Goal: Find specific page/section: Find specific page/section

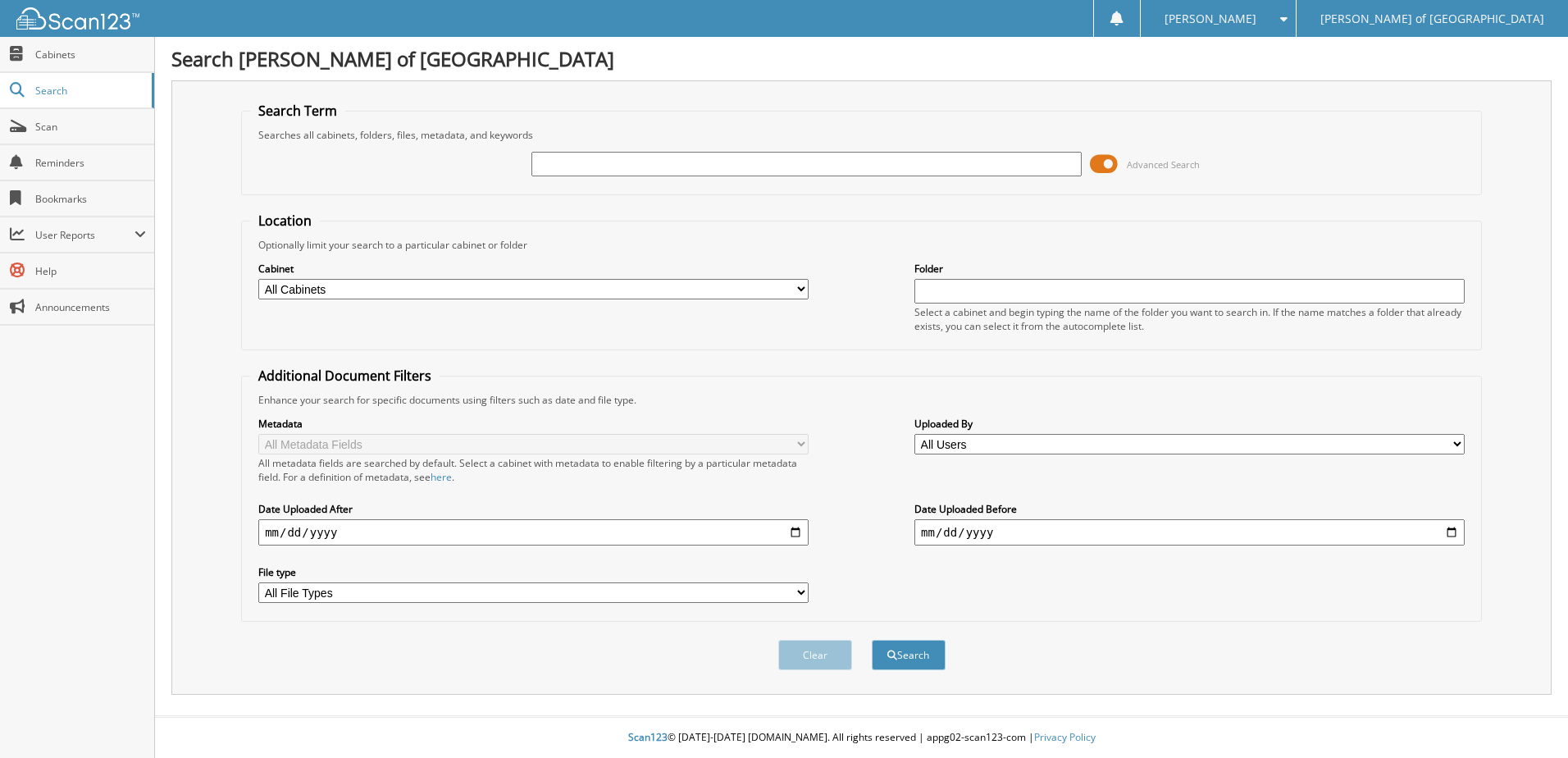
click at [743, 162] on input "text" at bounding box center [807, 164] width 551 height 25
type input "242361"
click at [872, 640] on button "Search" at bounding box center [909, 655] width 74 height 30
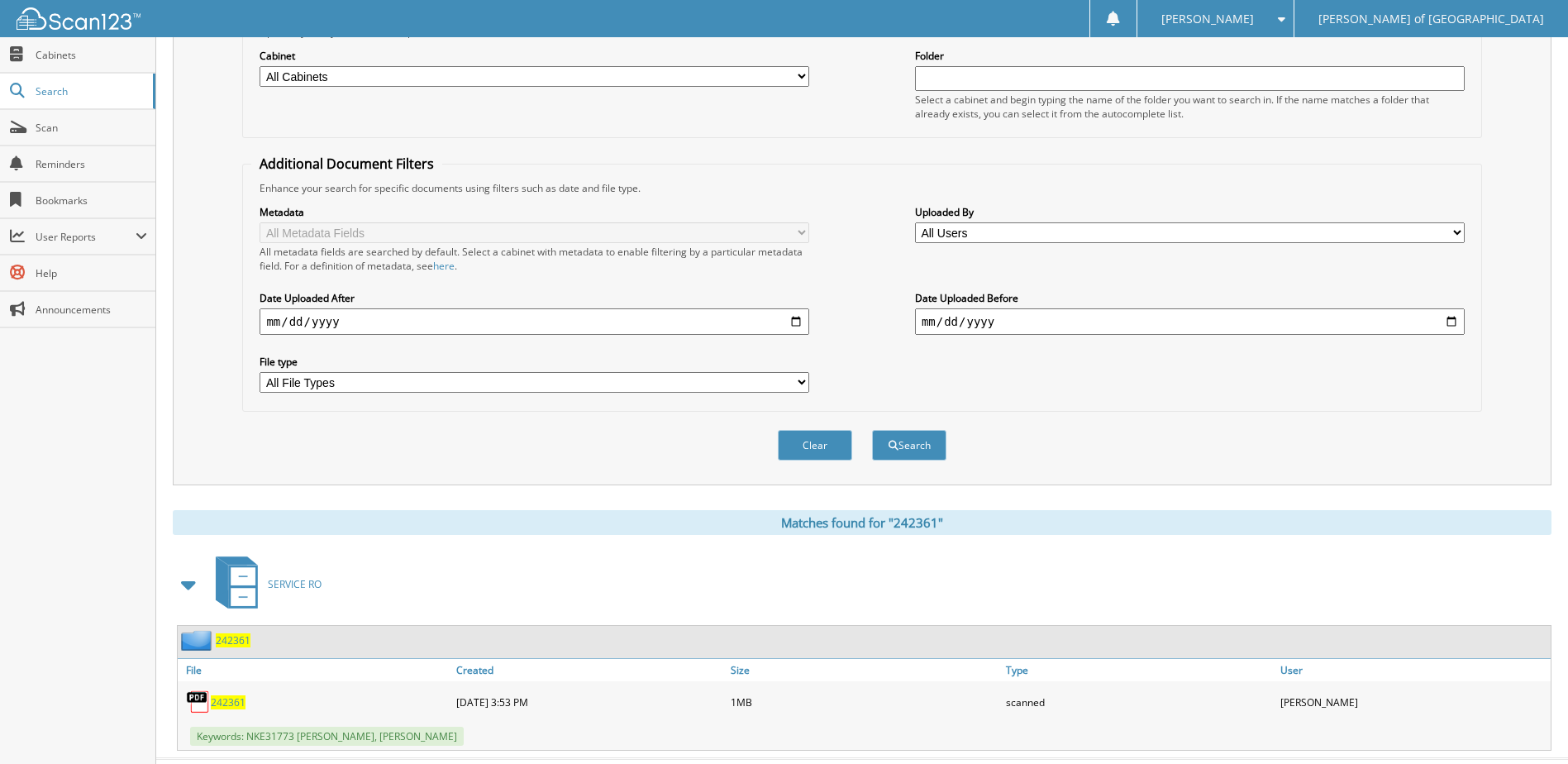
scroll to position [253, 0]
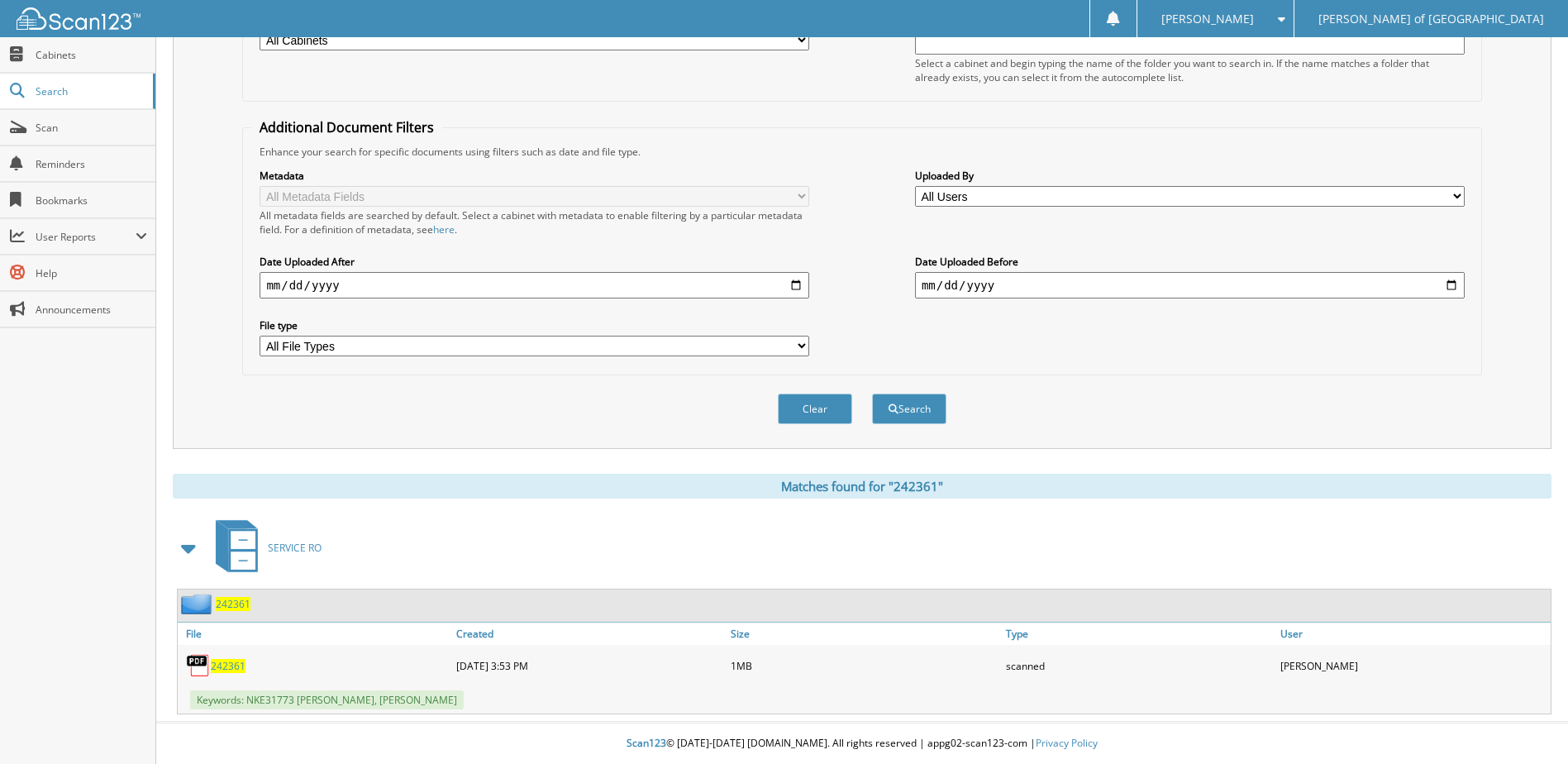
click at [227, 607] on span "242361" at bounding box center [233, 604] width 35 height 14
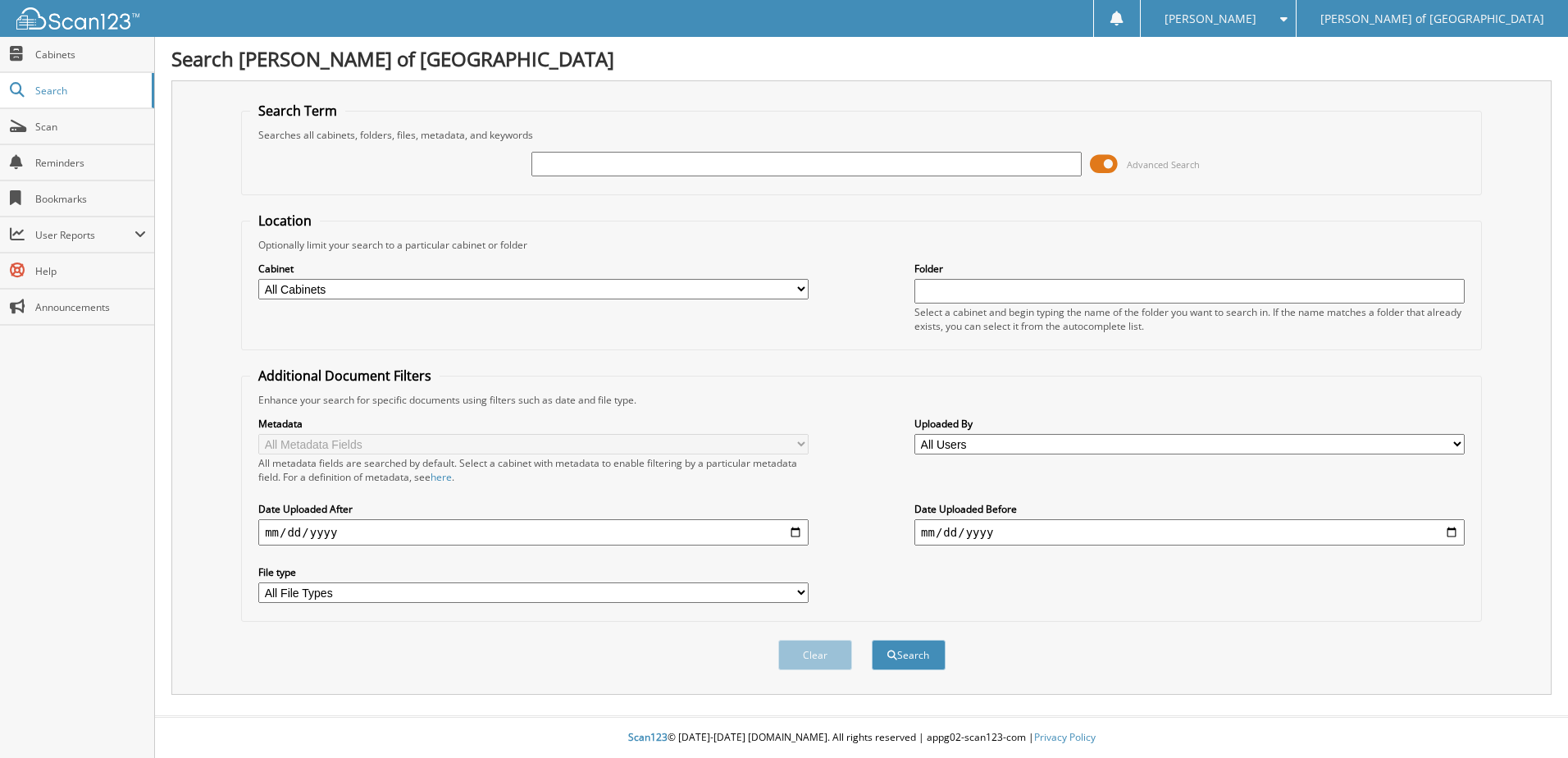
click at [875, 160] on input "text" at bounding box center [807, 164] width 551 height 25
drag, startPoint x: 877, startPoint y: 182, endPoint x: 885, endPoint y: 170, distance: 14.4
click at [879, 182] on div "Advanced Search" at bounding box center [862, 164] width 1223 height 44
click at [885, 170] on input "text" at bounding box center [807, 164] width 551 height 25
type input "242360"
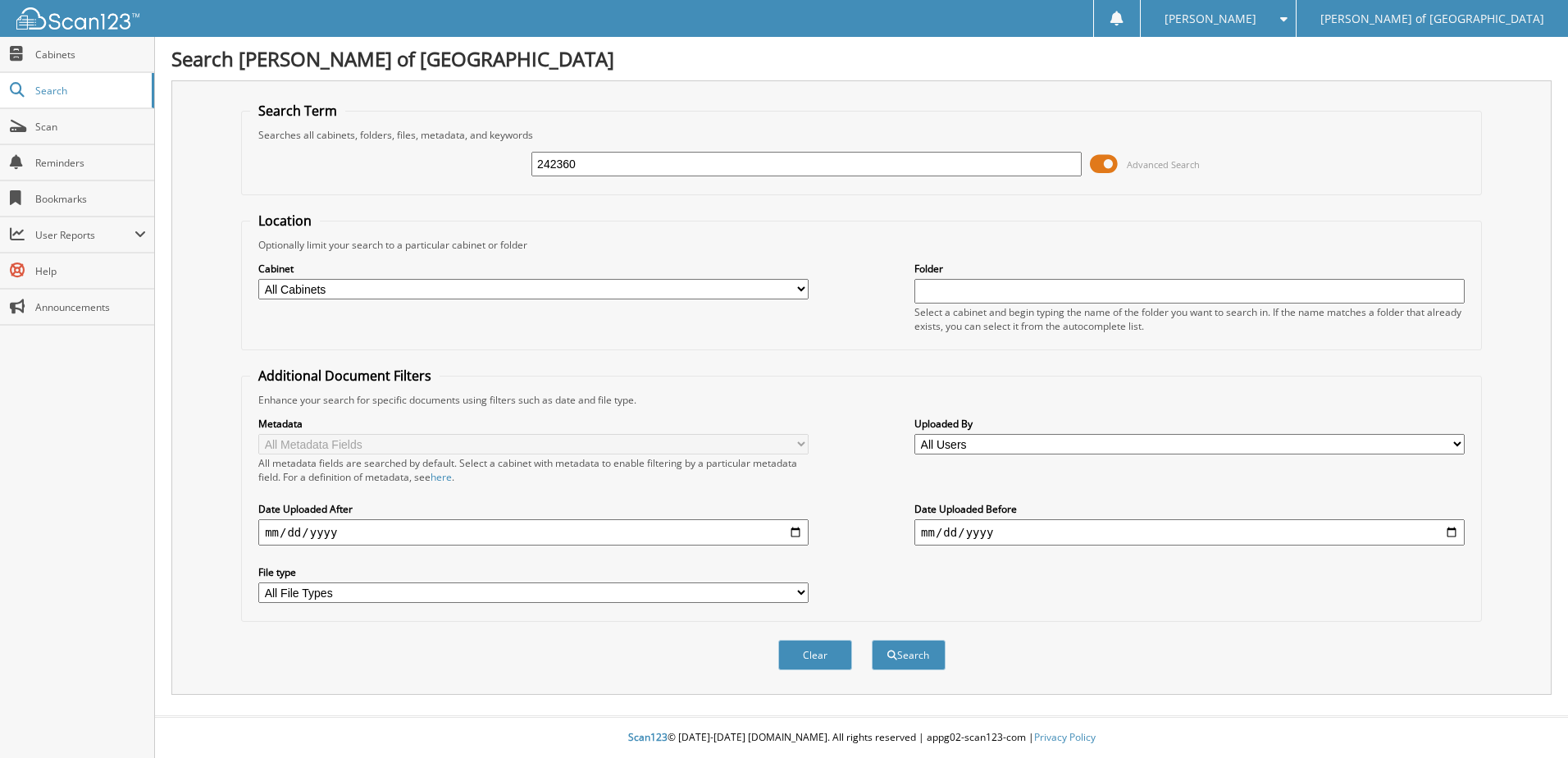
click at [872, 640] on button "Search" at bounding box center [909, 655] width 74 height 30
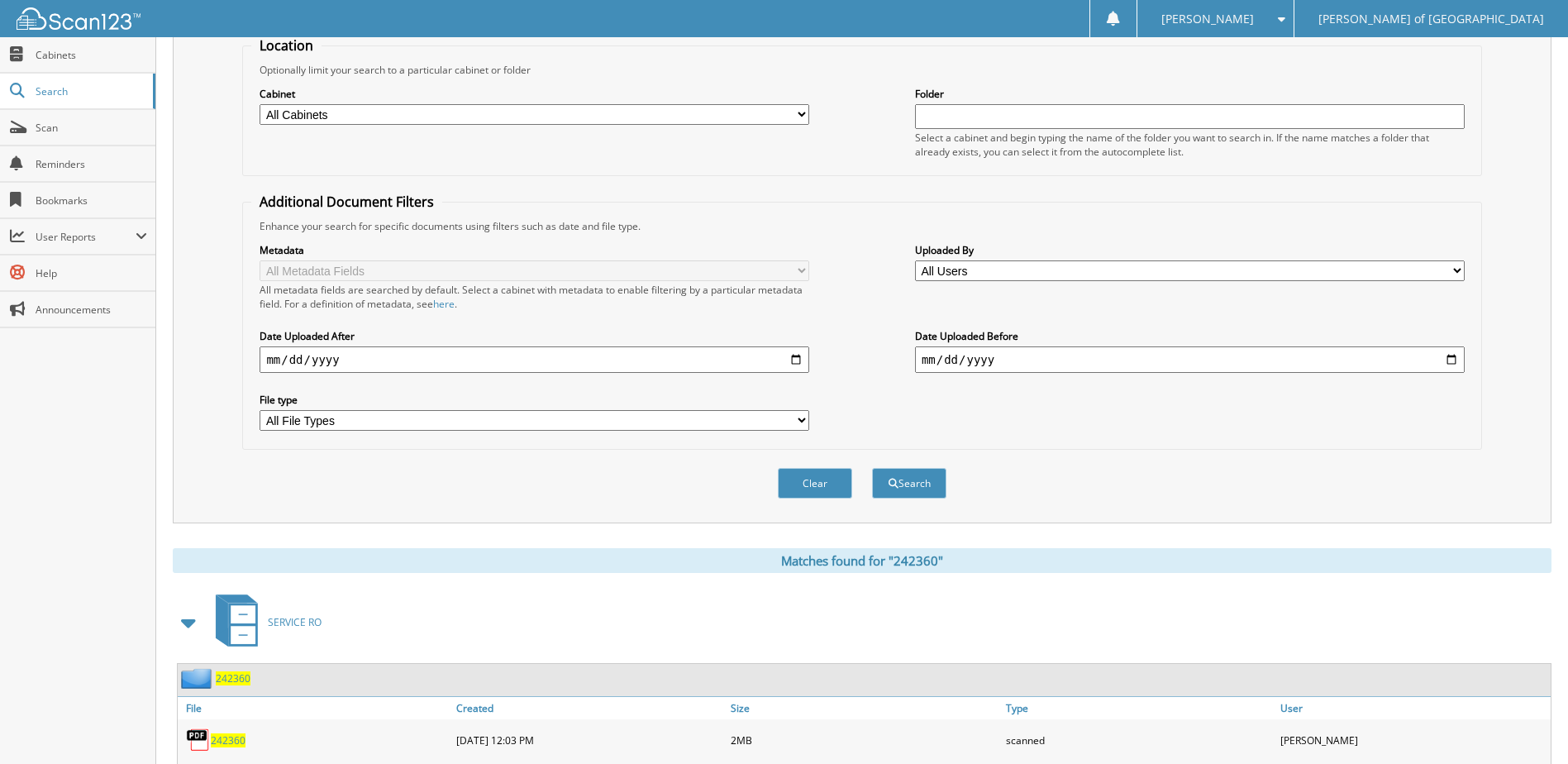
scroll to position [360, 0]
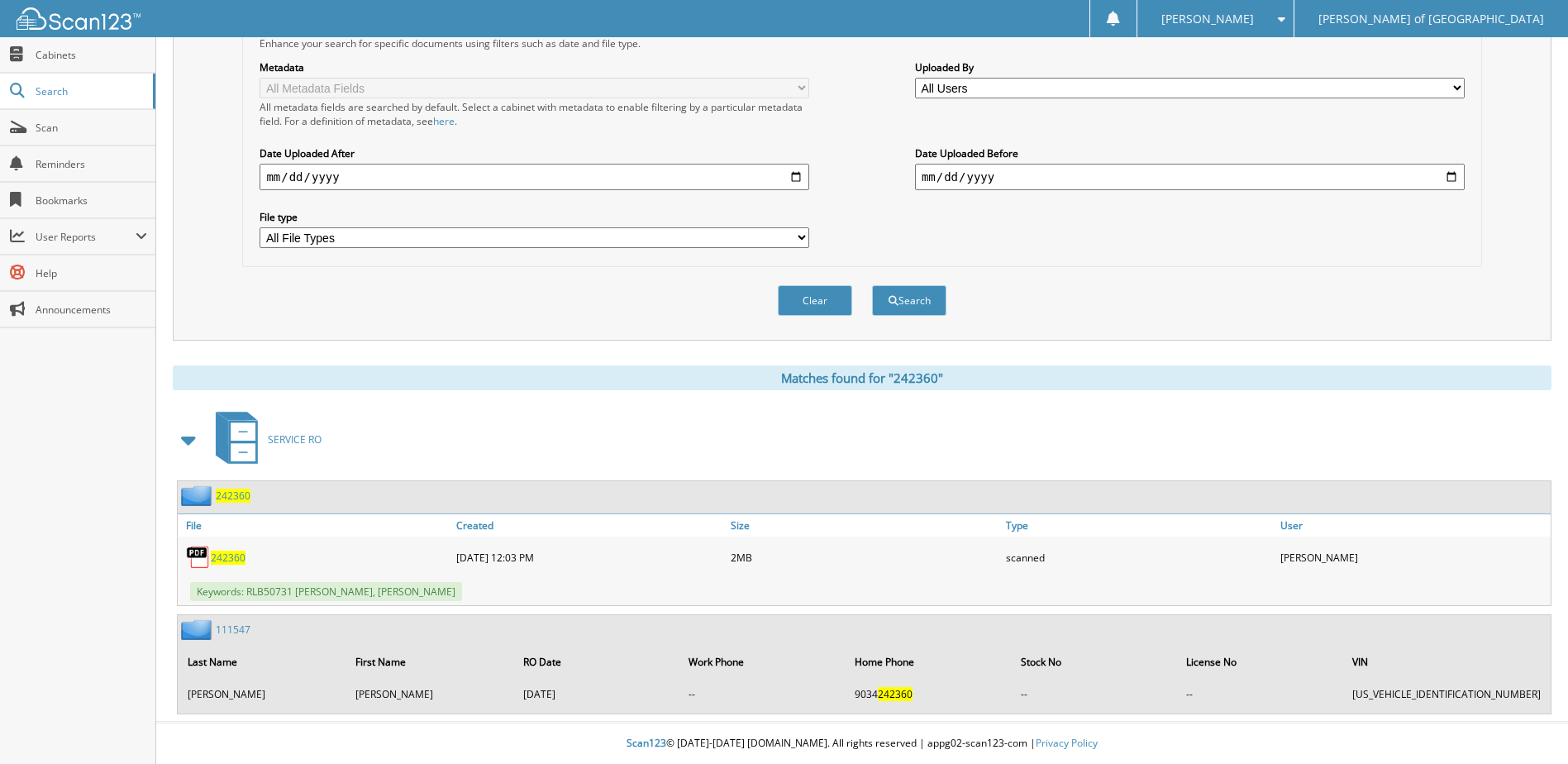
click at [234, 493] on span "242360" at bounding box center [233, 495] width 35 height 14
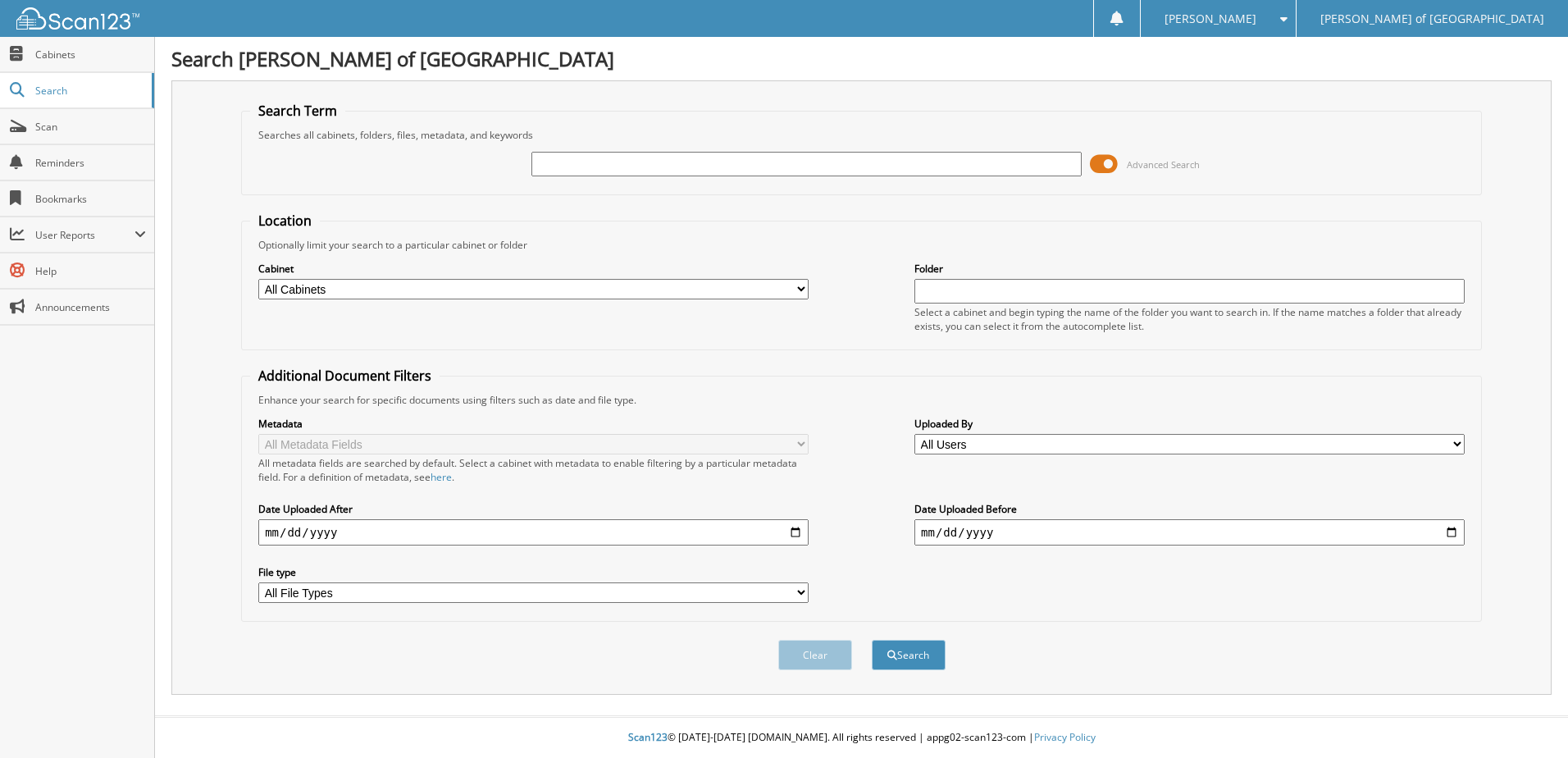
click at [572, 170] on input "text" at bounding box center [807, 164] width 551 height 25
type input "25256"
click at [872, 640] on button "Search" at bounding box center [909, 655] width 74 height 30
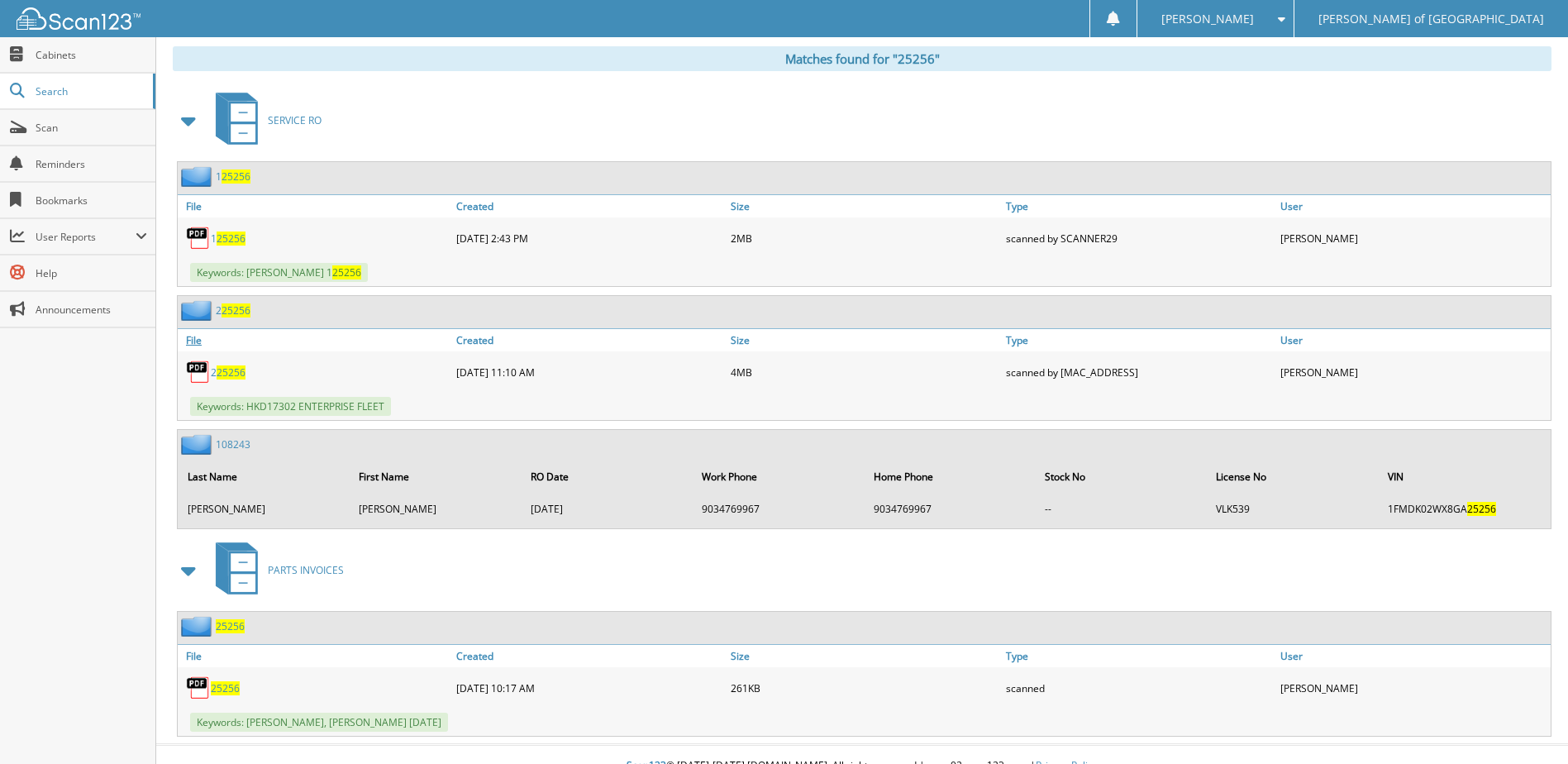
scroll to position [702, 0]
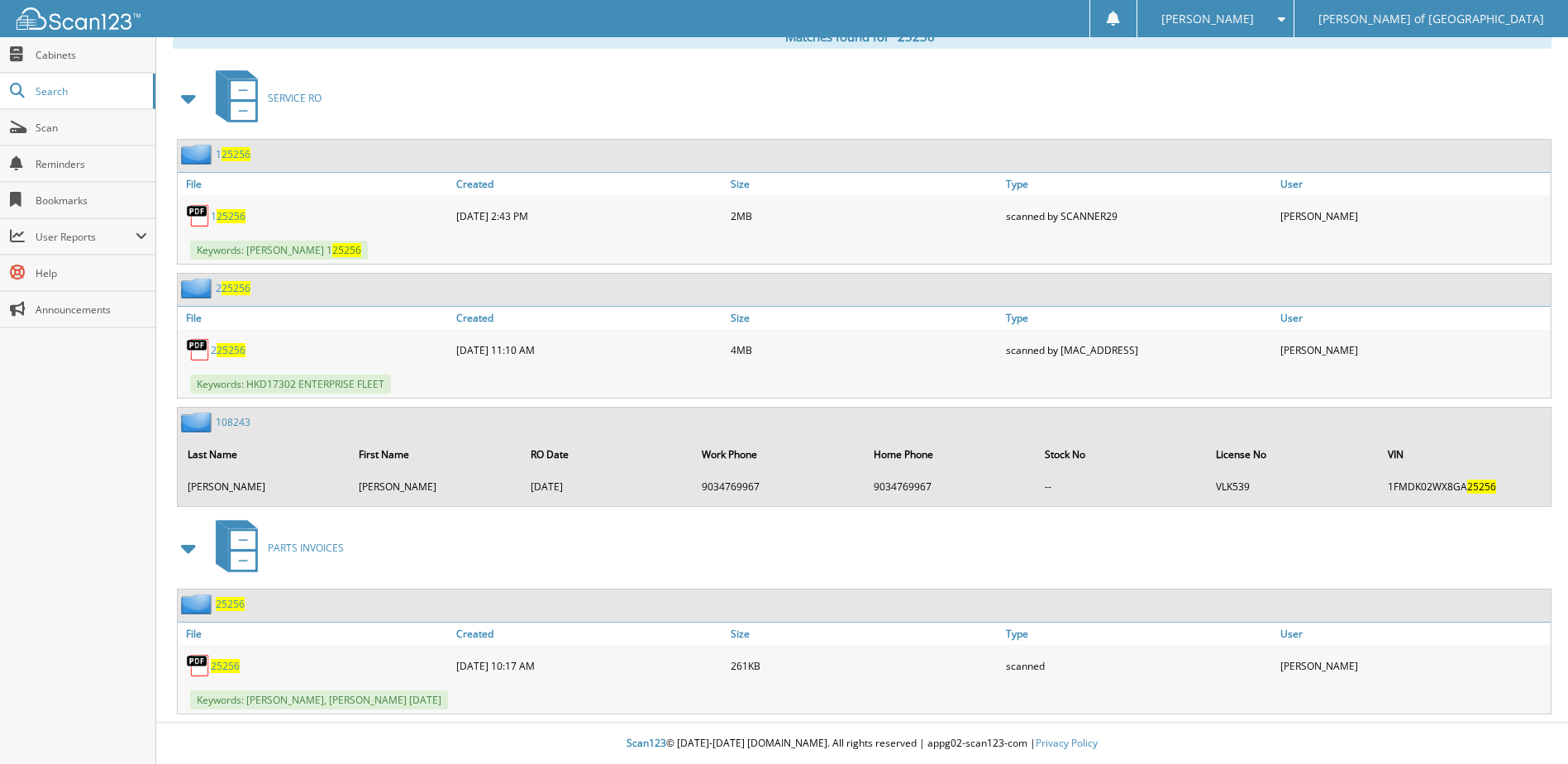
click at [229, 602] on span "25256" at bounding box center [230, 604] width 29 height 14
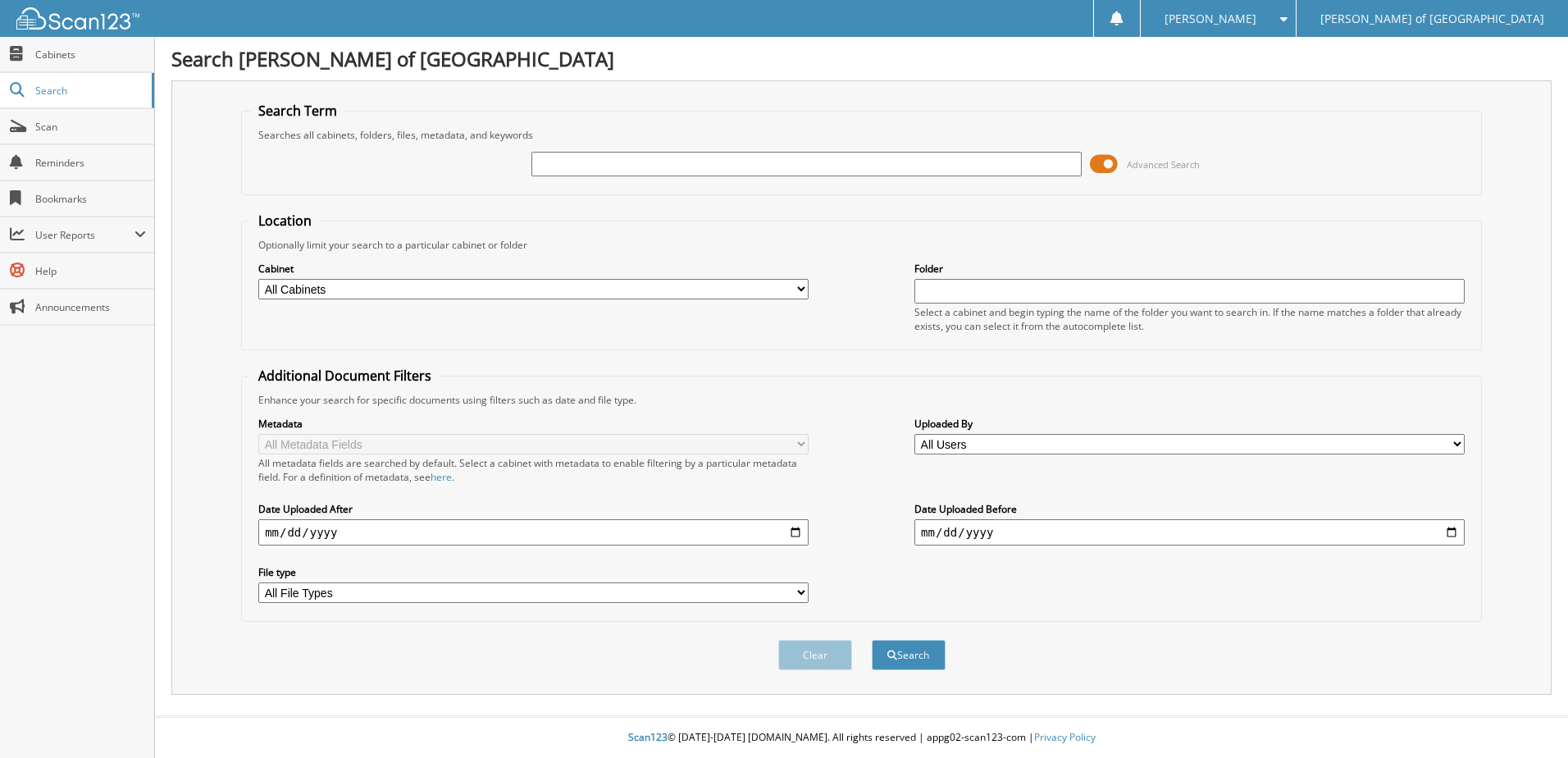
click at [767, 161] on input "text" at bounding box center [807, 164] width 551 height 25
type input "242372"
click at [872, 640] on button "Search" at bounding box center [909, 655] width 74 height 30
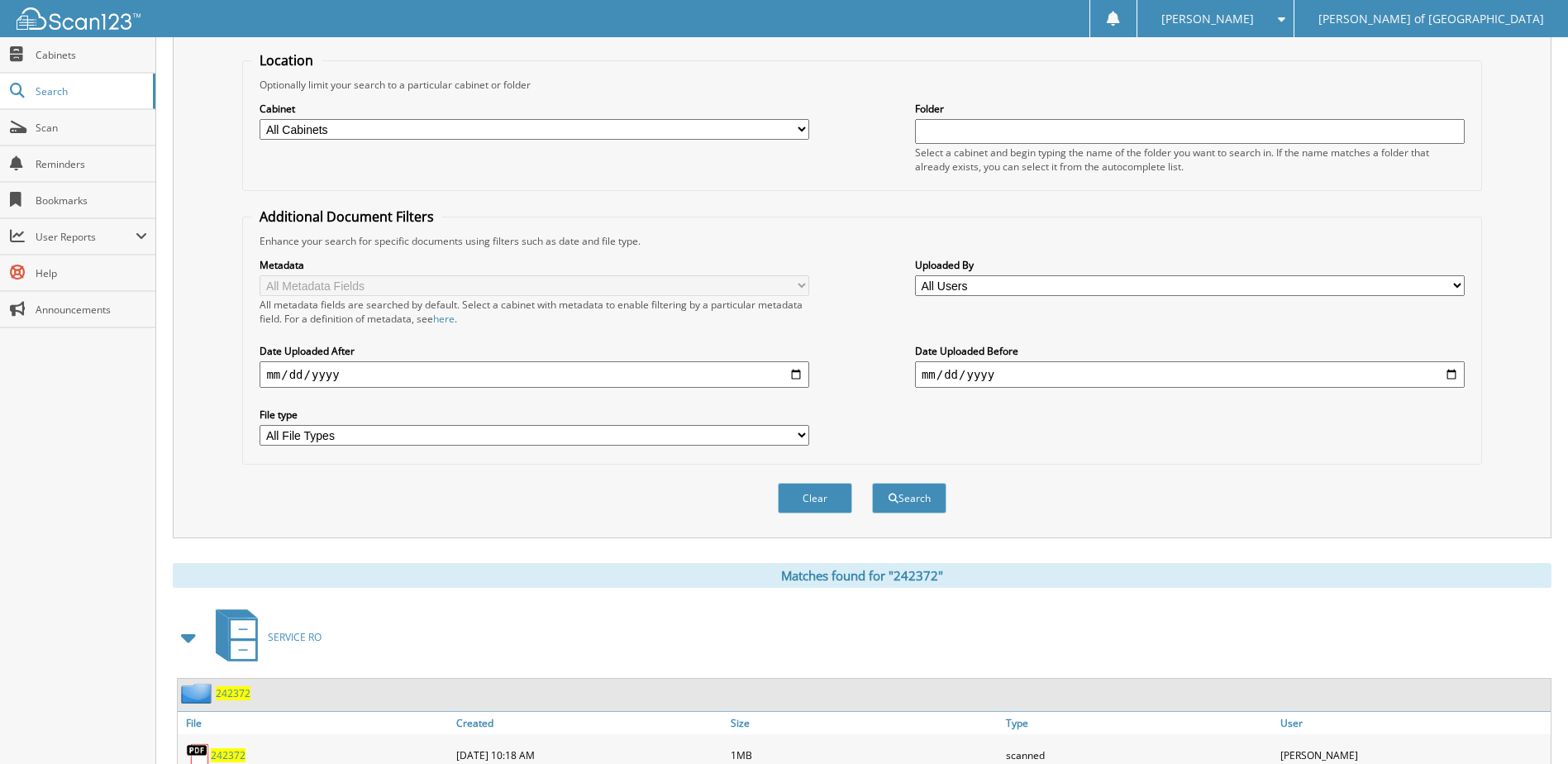
scroll to position [253, 0]
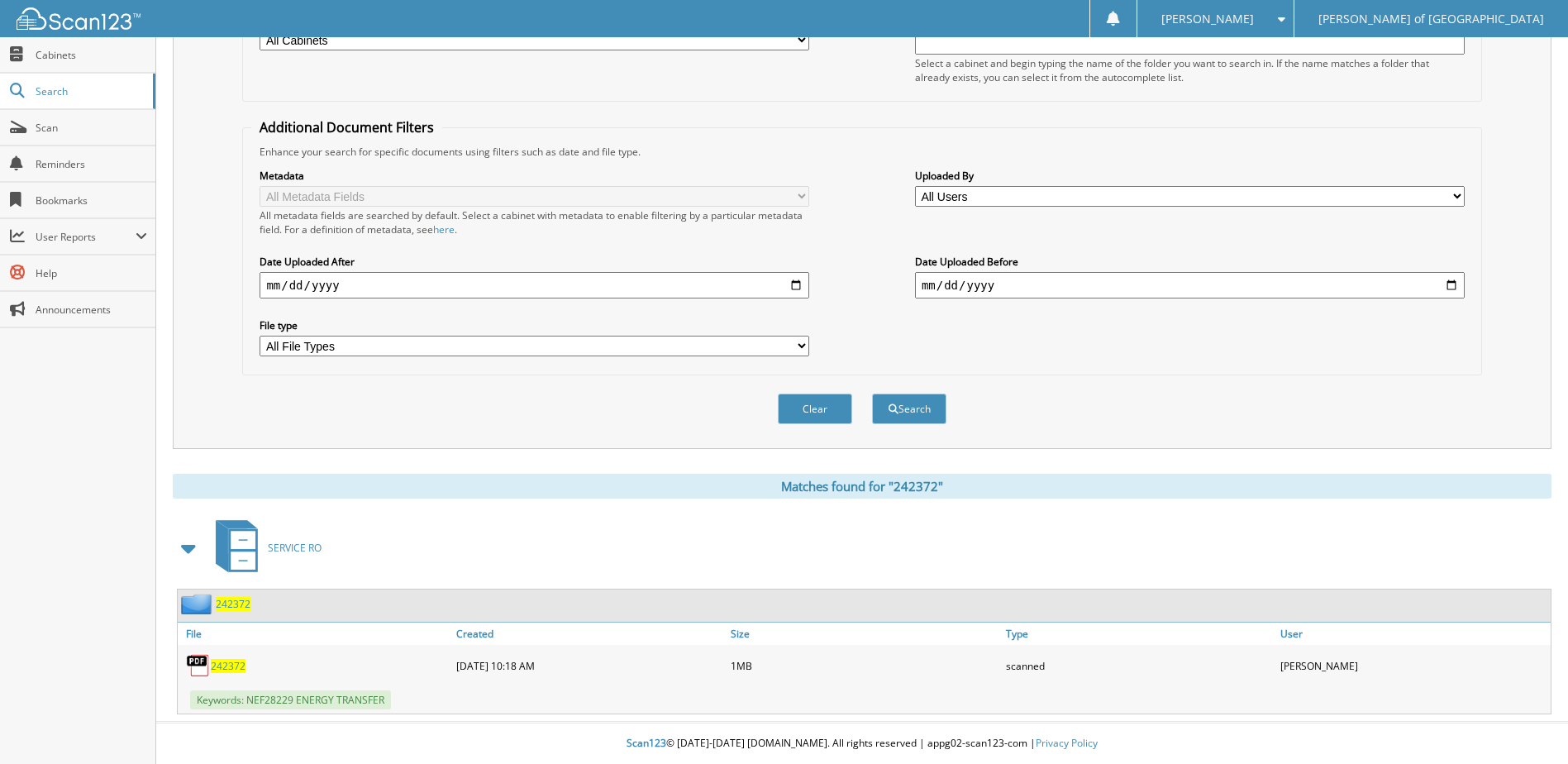
click at [222, 603] on span "242372" at bounding box center [233, 604] width 35 height 14
